Goal: Navigation & Orientation: Find specific page/section

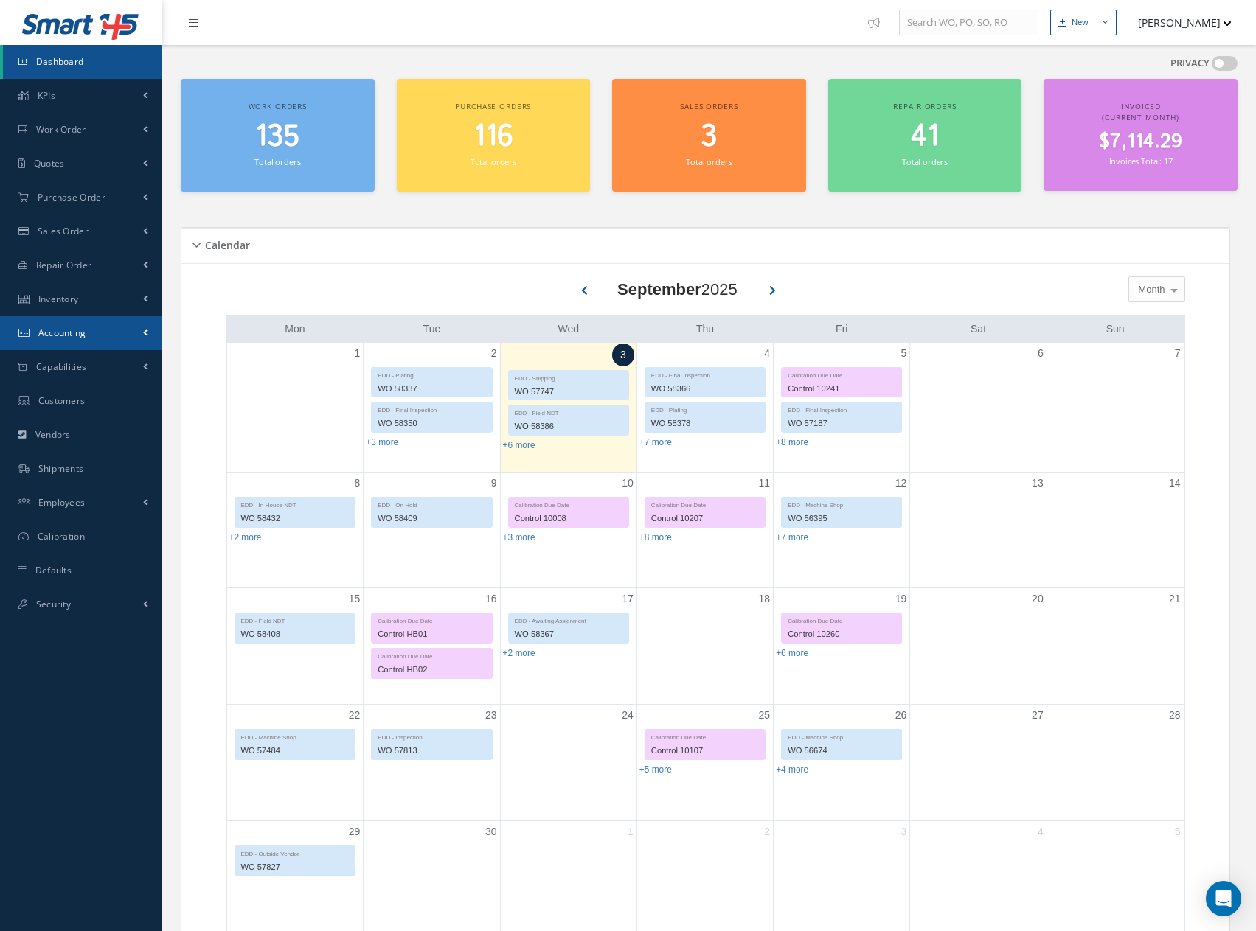
click at [68, 336] on span "Accounting" at bounding box center [62, 333] width 48 height 13
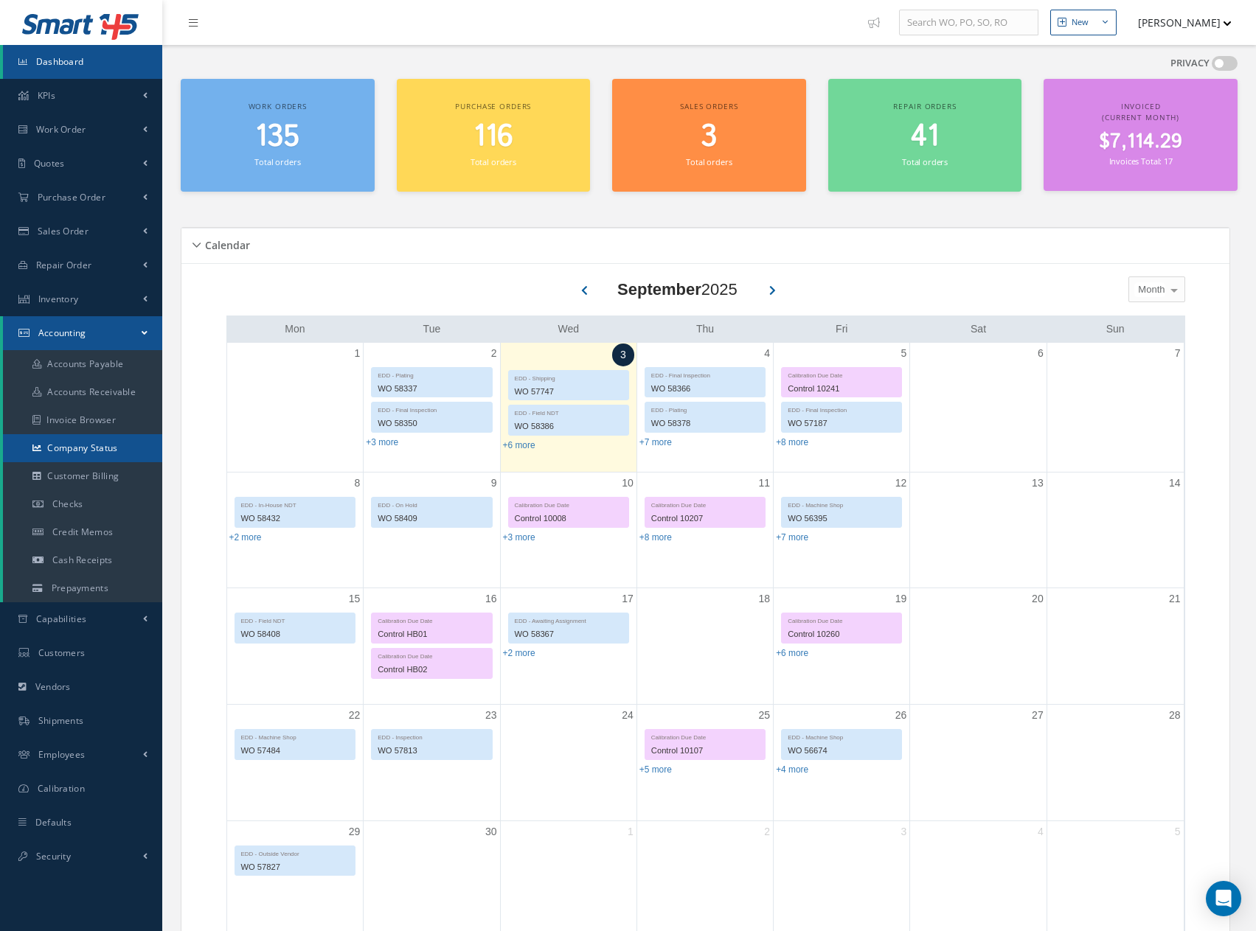
click at [85, 447] on link "Company Status" at bounding box center [82, 448] width 159 height 28
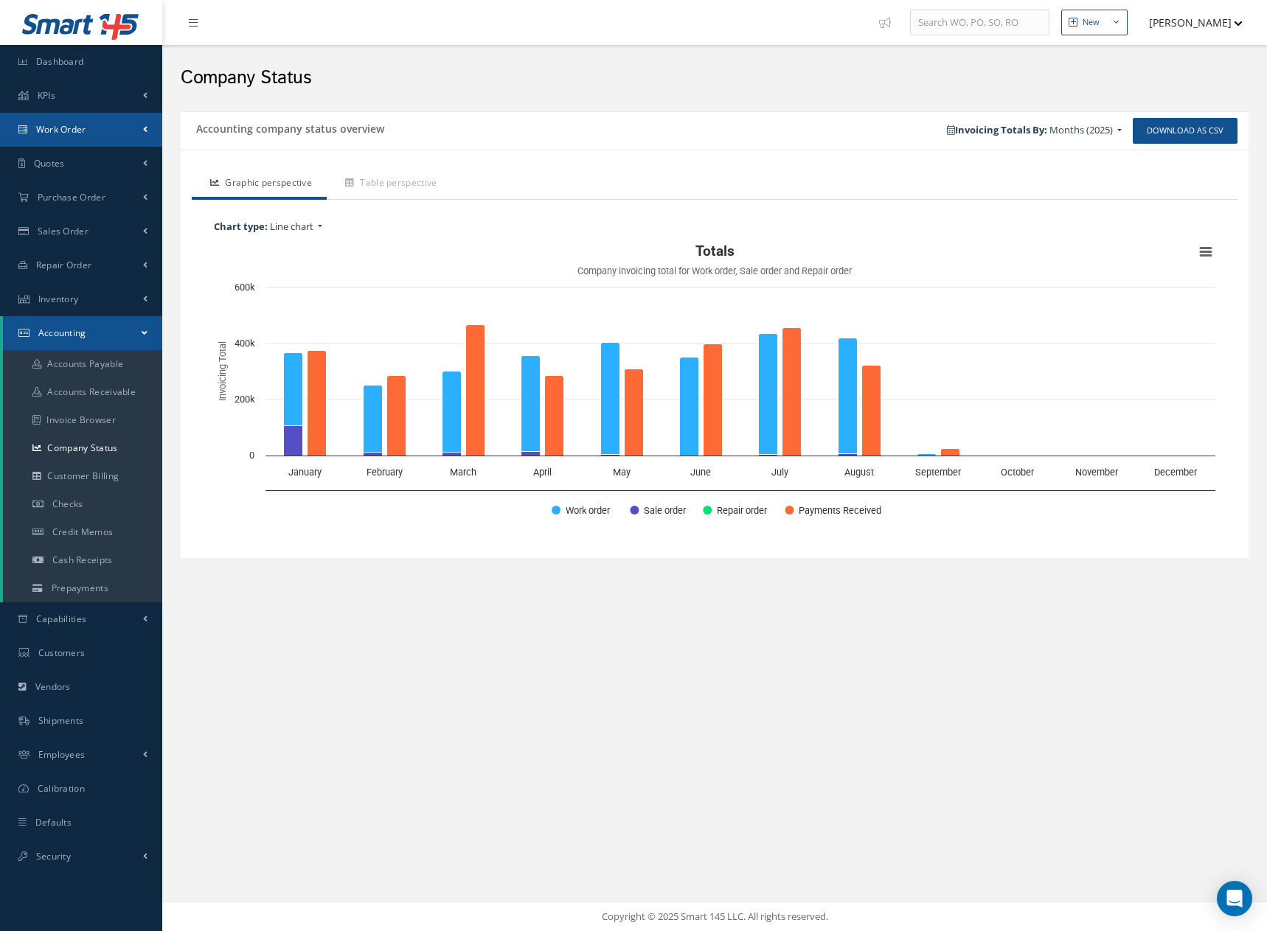
click at [64, 131] on span "Work Order" at bounding box center [61, 129] width 50 height 13
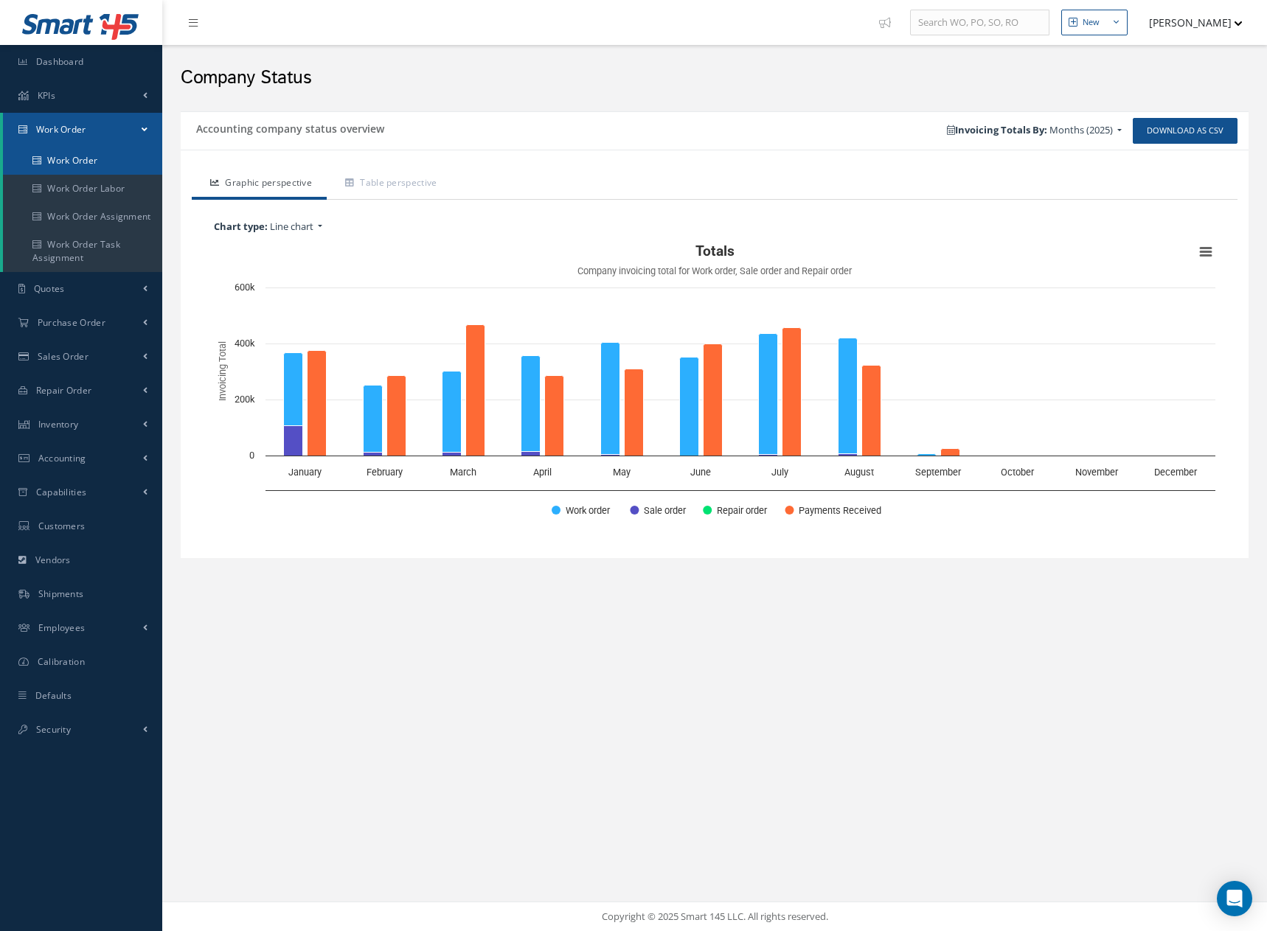
click at [69, 156] on link "Work Order" at bounding box center [82, 161] width 159 height 28
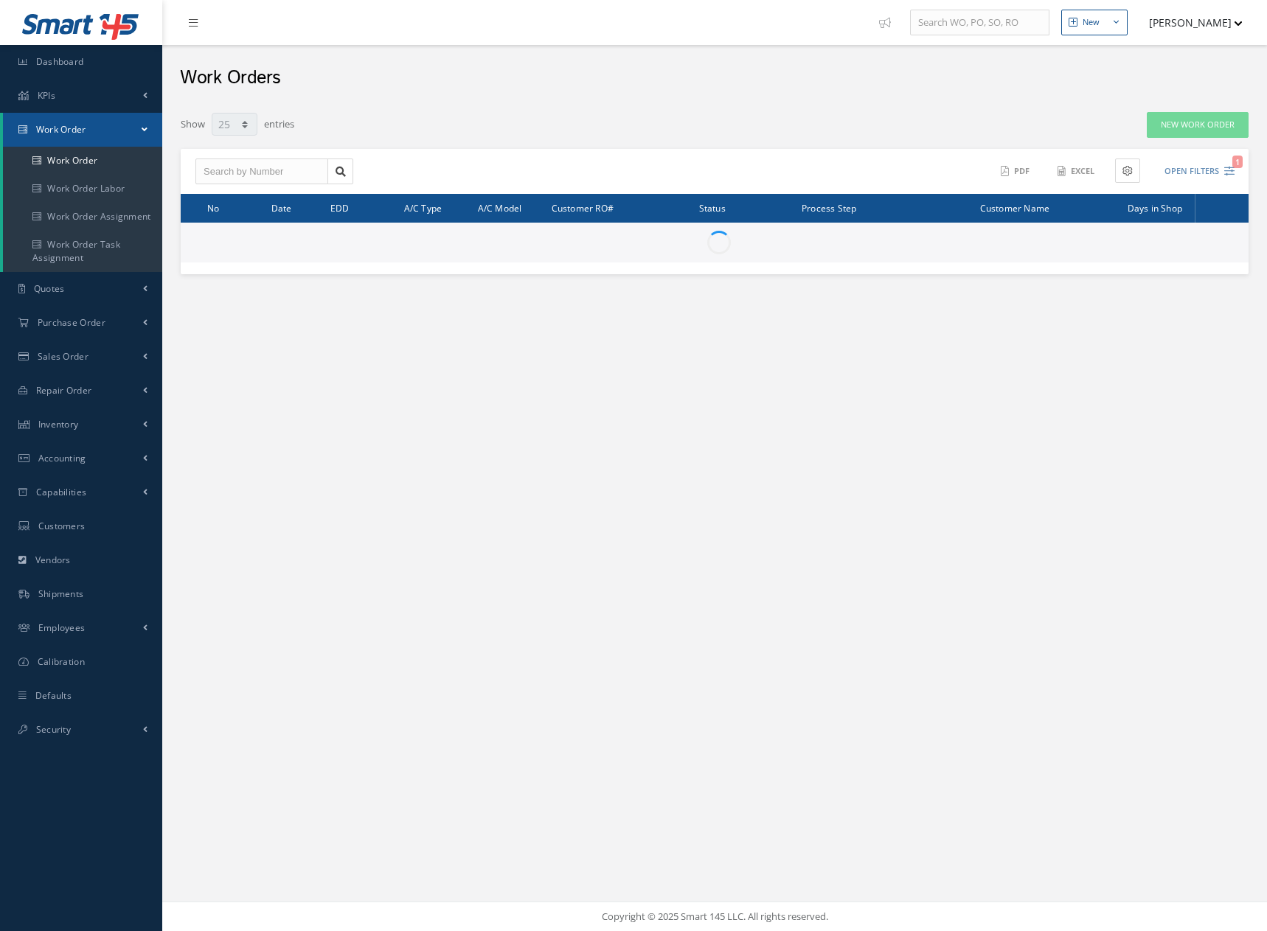
select select "25"
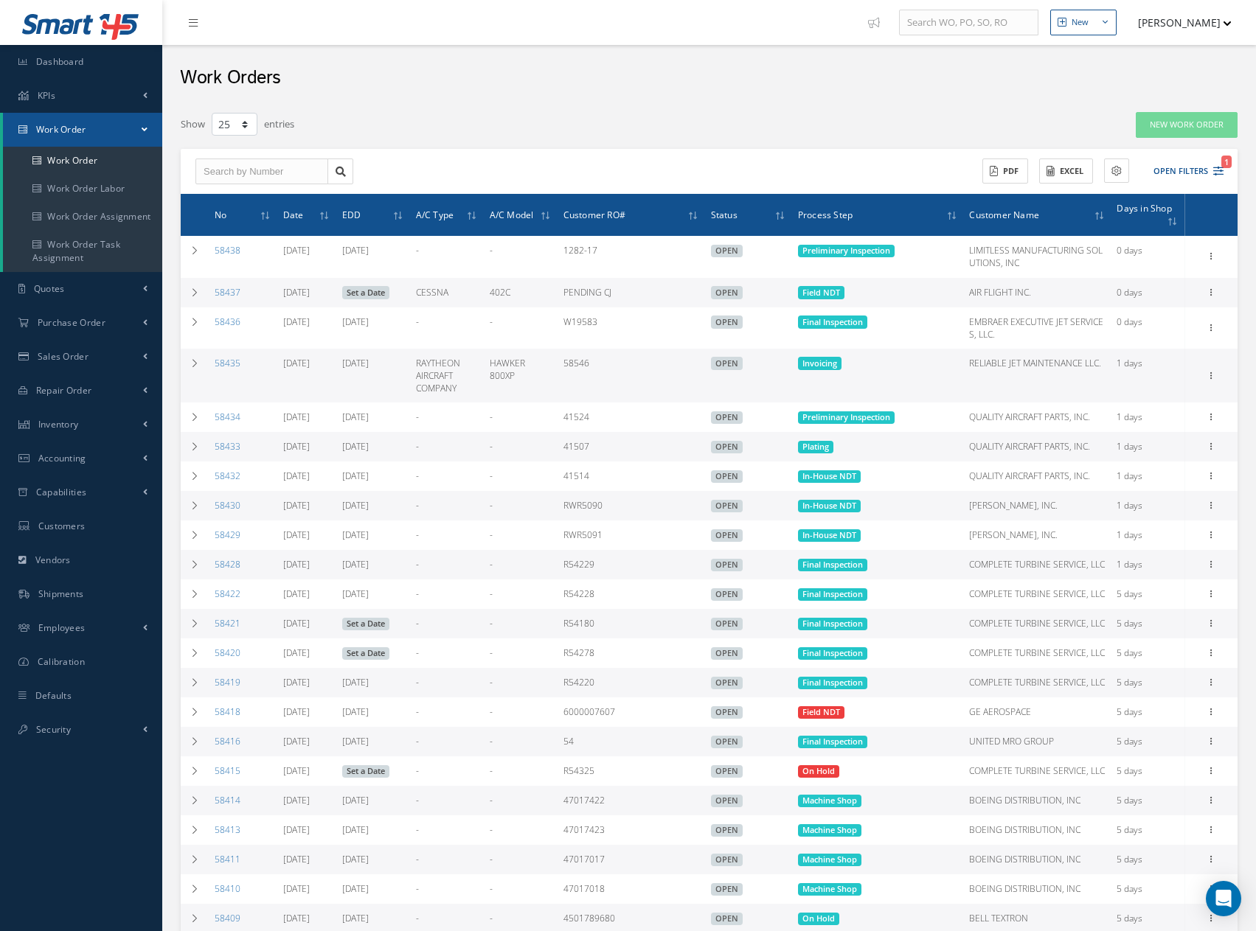
click at [1181, 21] on button "[PERSON_NAME]" at bounding box center [1178, 22] width 108 height 29
click at [1177, 25] on button "[PERSON_NAME]" at bounding box center [1178, 22] width 108 height 29
click at [1126, 148] on link "Logout" at bounding box center [1172, 149] width 118 height 25
